Goal: Information Seeking & Learning: Learn about a topic

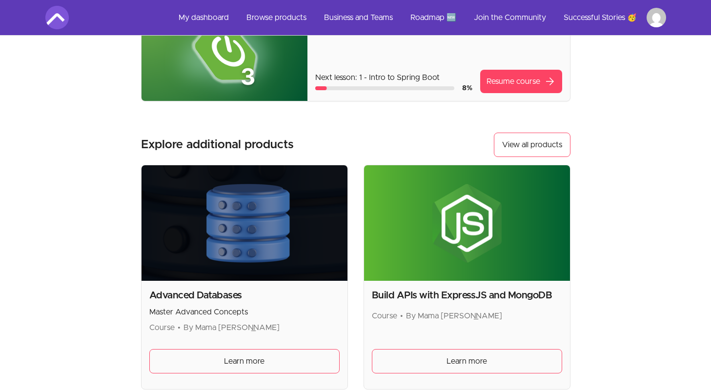
scroll to position [213, 0]
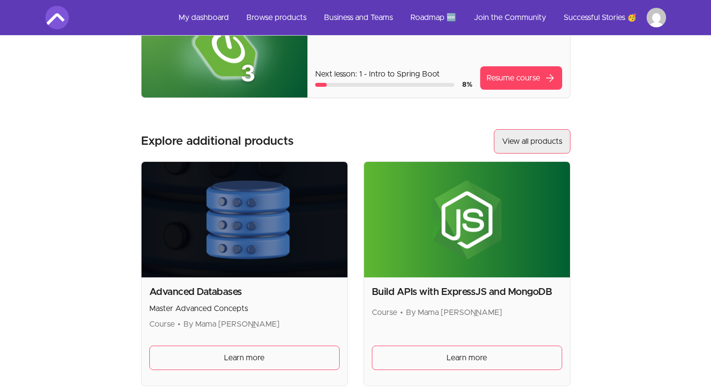
click at [509, 140] on link "View all products" at bounding box center [532, 141] width 77 height 24
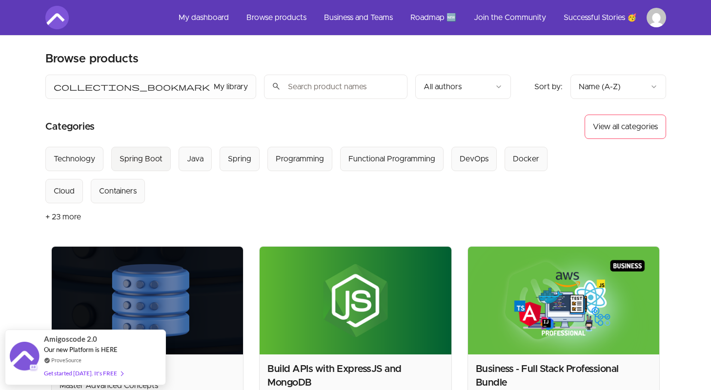
click at [151, 159] on div "Spring Boot" at bounding box center [140, 159] width 43 height 12
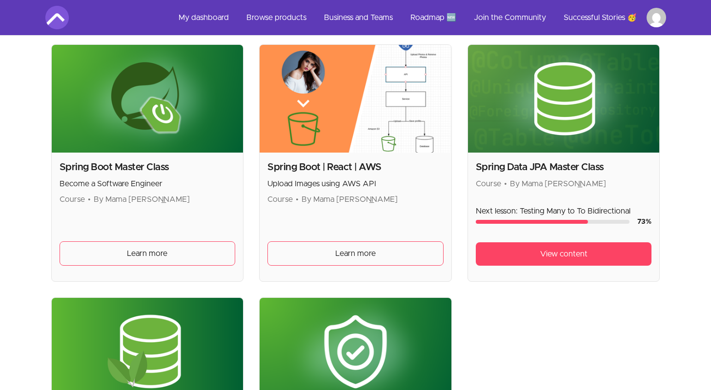
scroll to position [455, 0]
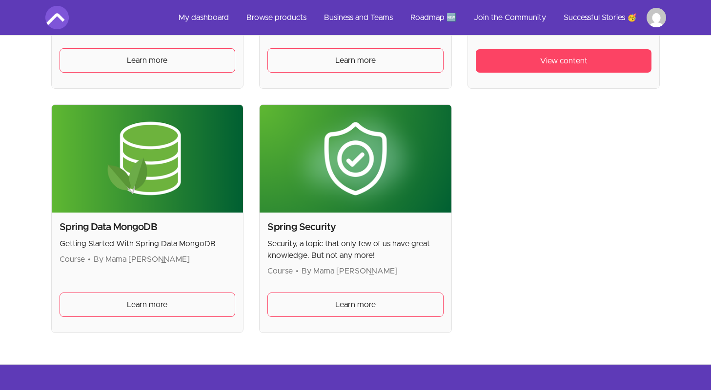
click at [397, 287] on div "Spring Security Security, a topic that only few of us have great knowledge. But…" at bounding box center [355, 273] width 192 height 120
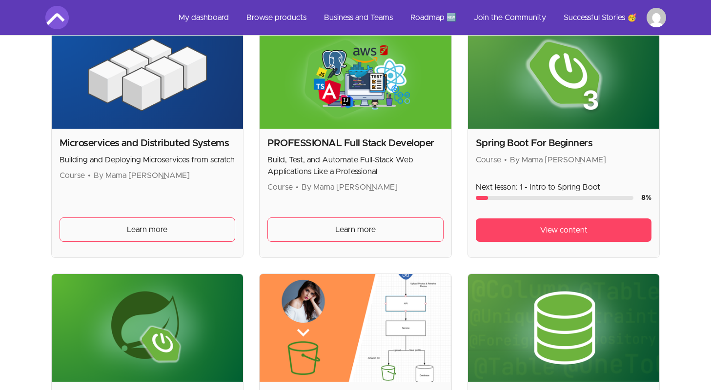
scroll to position [226, 0]
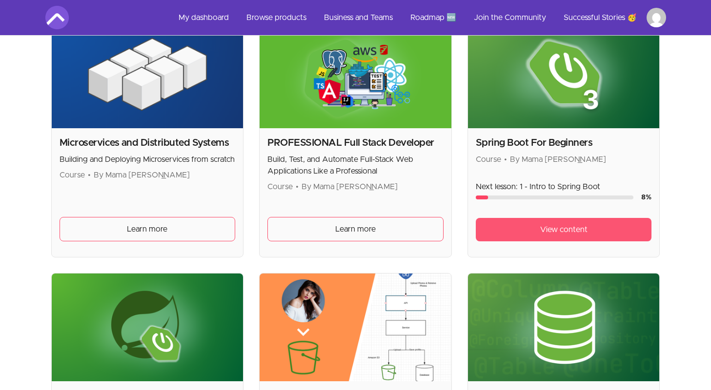
click at [502, 235] on link "View content" at bounding box center [564, 229] width 176 height 23
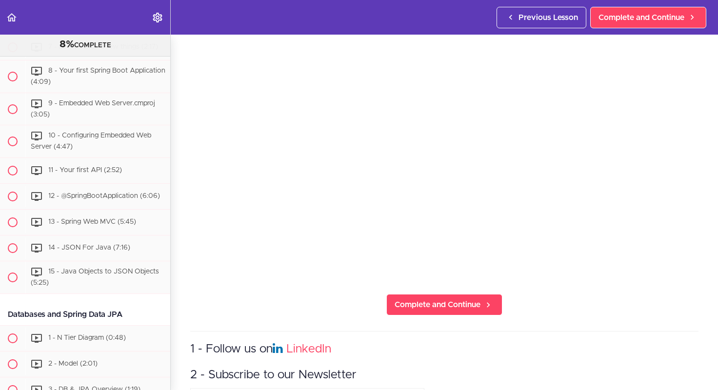
scroll to position [355, 0]
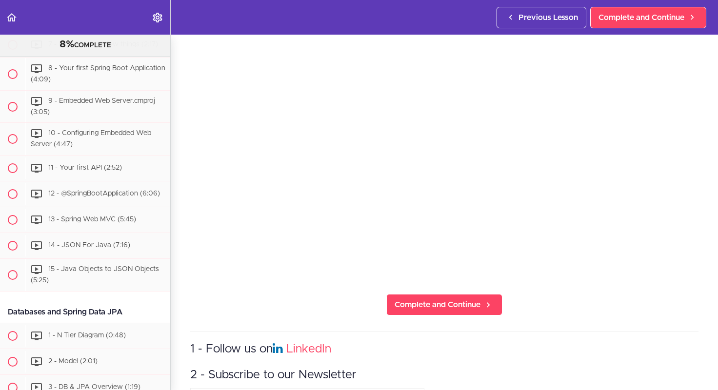
click at [199, 19] on header "Autoplay Autocomplete Previous Lesson Complete and Continue" at bounding box center [359, 17] width 718 height 35
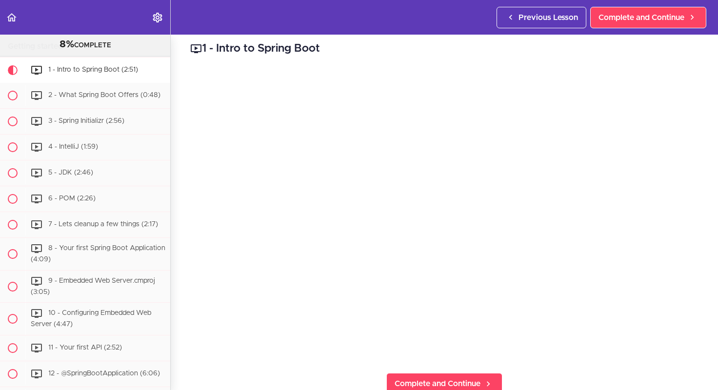
scroll to position [179, 0]
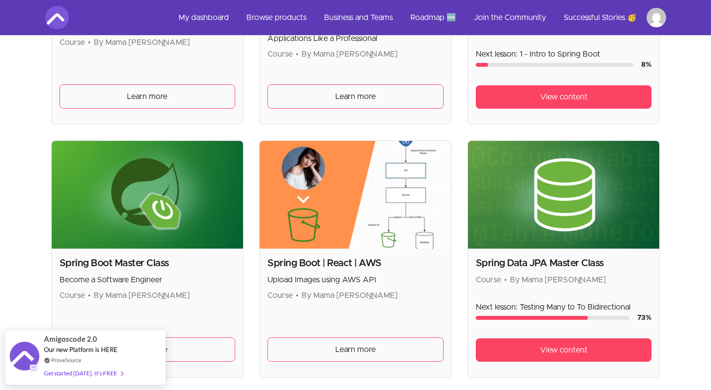
scroll to position [468, 0]
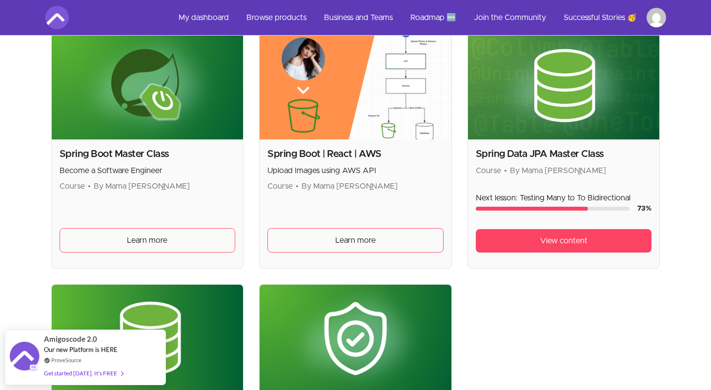
click at [536, 179] on div "Spring Data JPA Master Class Course • By Mama Samba Braima Nelson Next lesson: …" at bounding box center [564, 203] width 192 height 129
click at [528, 239] on link "View content" at bounding box center [564, 240] width 176 height 23
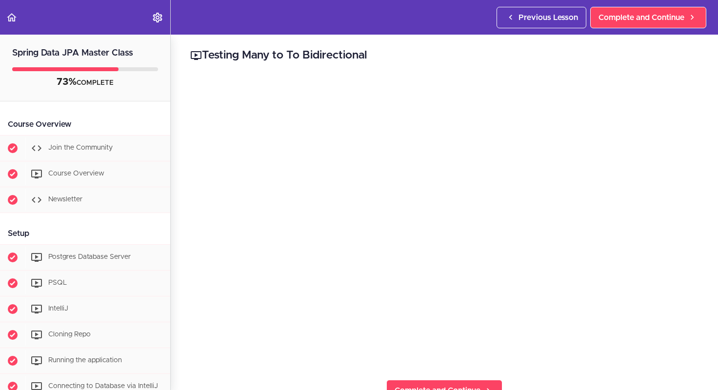
scroll to position [85, 0]
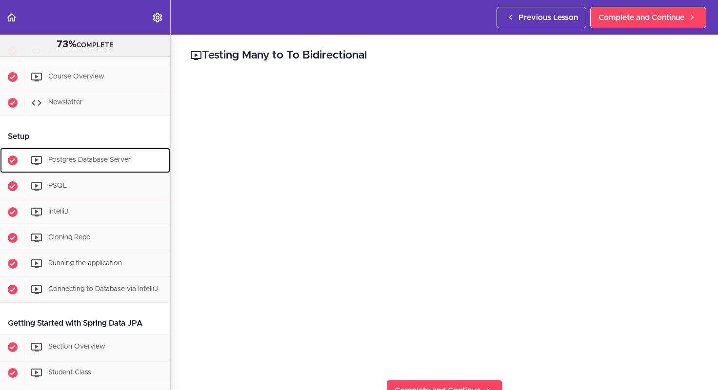
click at [104, 165] on div "Postgres Database Server" at bounding box center [97, 160] width 145 height 21
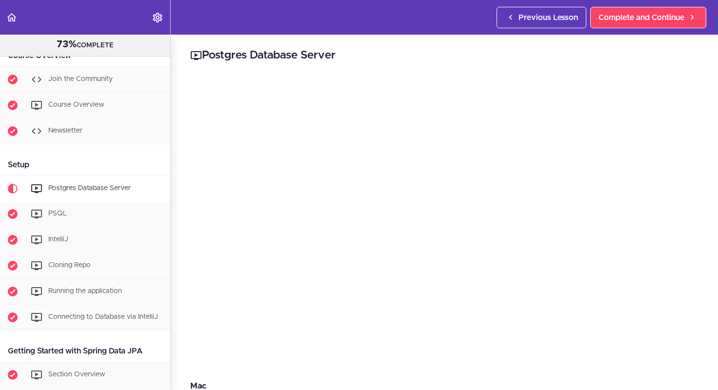
scroll to position [75, 0]
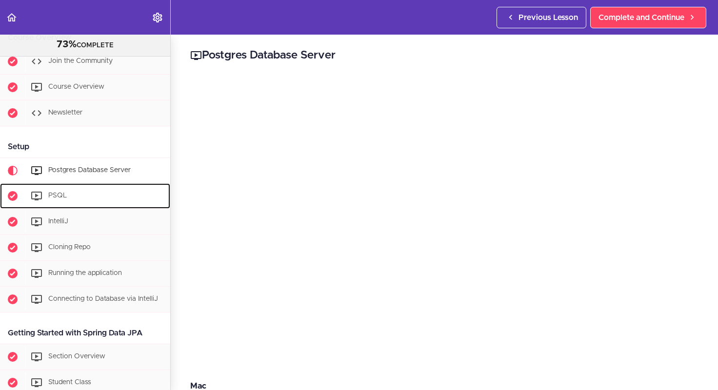
click at [101, 196] on div "PSQL" at bounding box center [97, 195] width 145 height 21
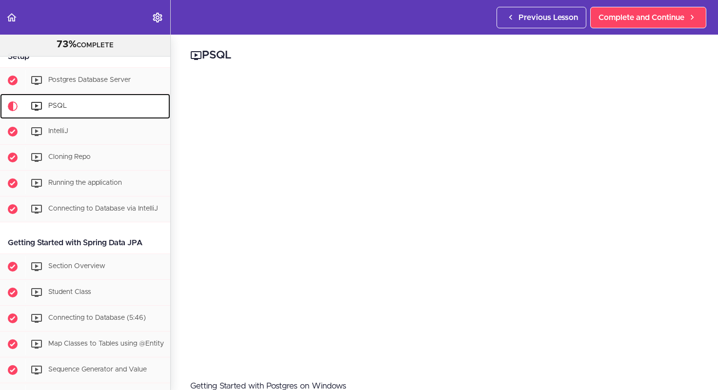
scroll to position [187, 0]
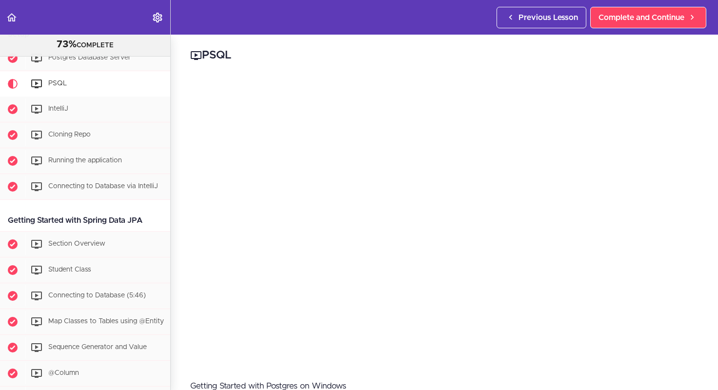
click at [358, 56] on h2 "PSQL" at bounding box center [444, 55] width 508 height 17
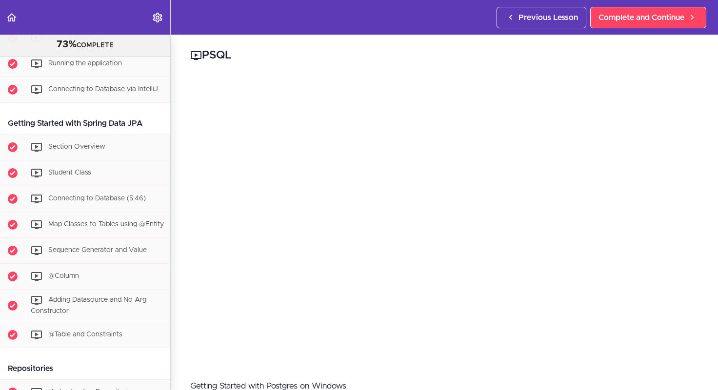
scroll to position [290, 0]
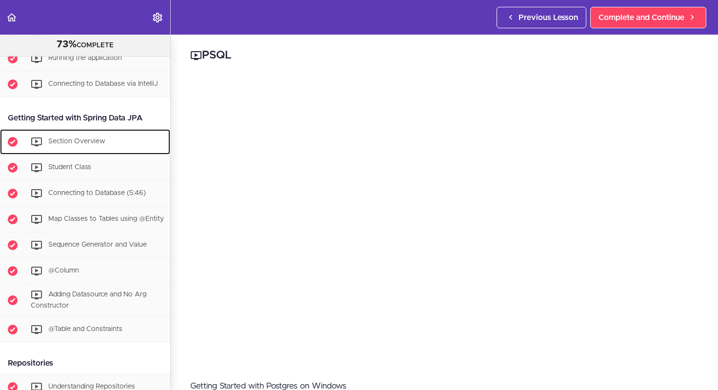
click at [96, 140] on span "Section Overview" at bounding box center [76, 141] width 57 height 7
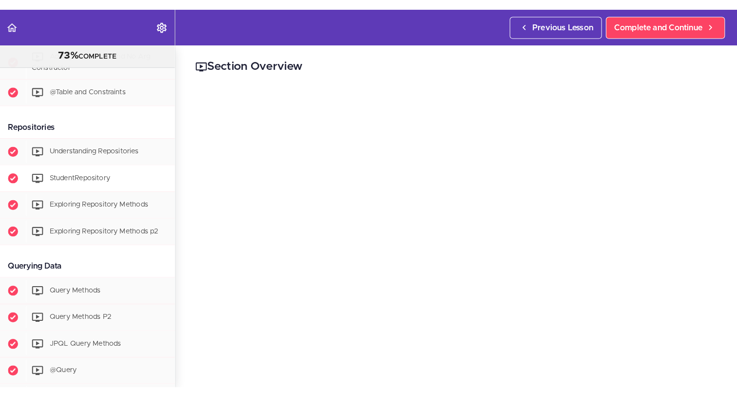
scroll to position [539, 0]
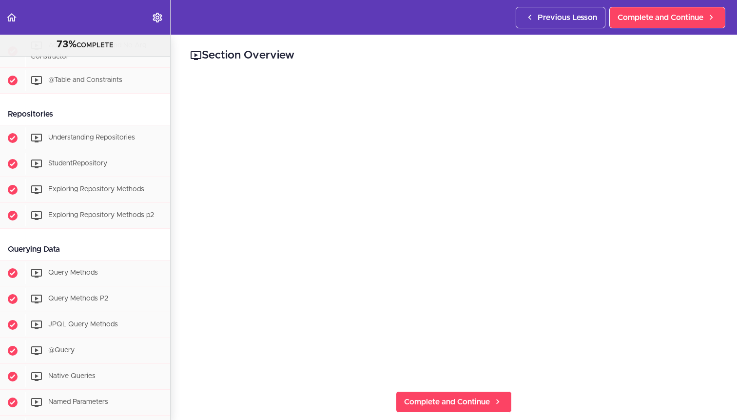
click at [366, 62] on h2 "Section Overview" at bounding box center [454, 55] width 528 height 17
